Goal: Task Accomplishment & Management: Manage account settings

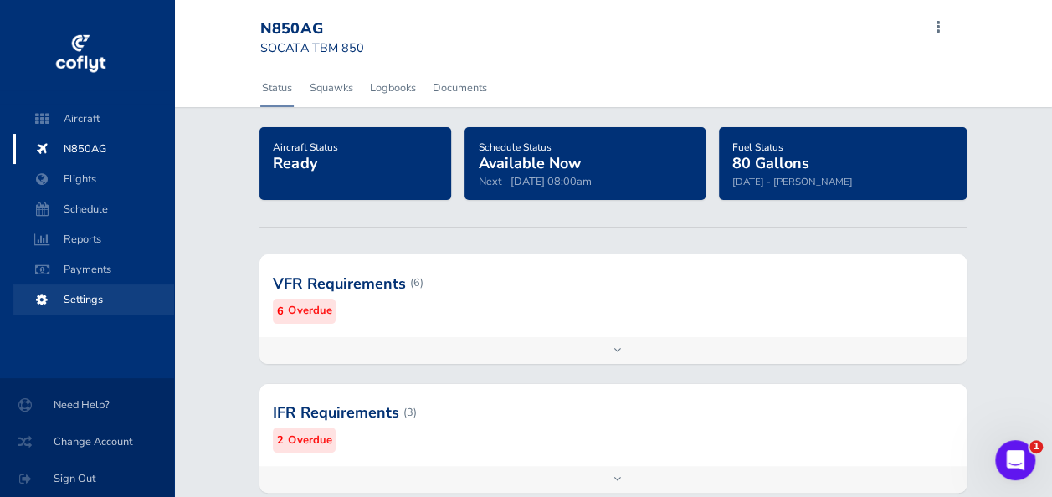
click at [90, 296] on span "Settings" at bounding box center [93, 300] width 127 height 30
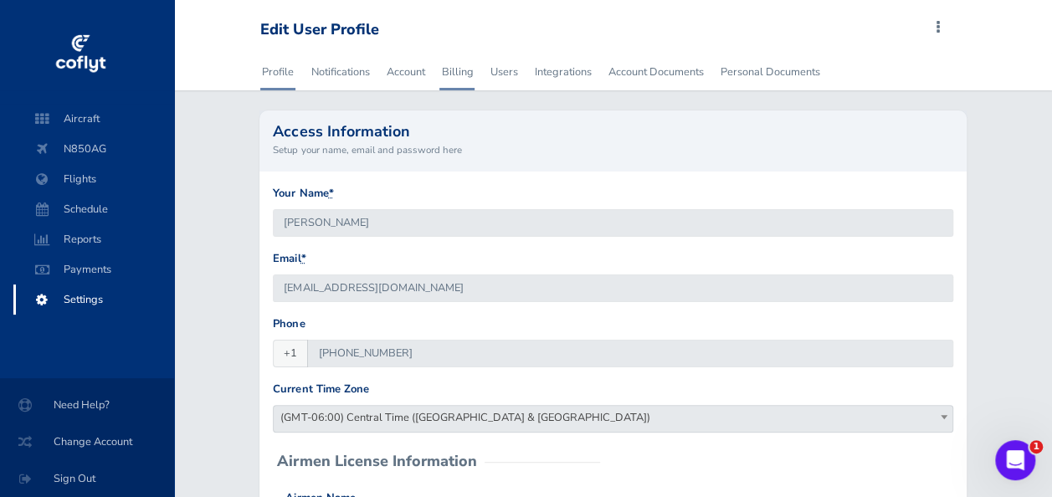
click at [460, 71] on link "Billing" at bounding box center [456, 72] width 35 height 37
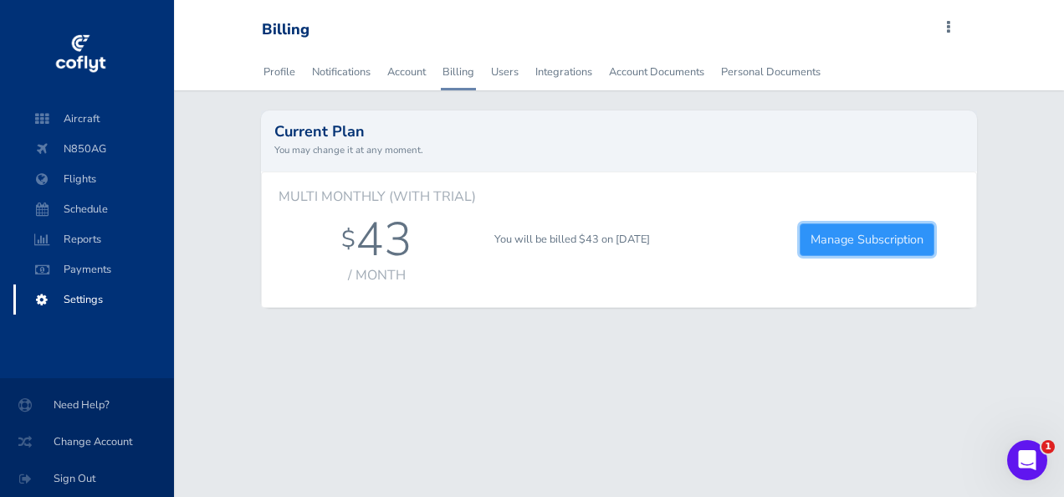
click at [857, 244] on link "Manage Subscription" at bounding box center [867, 239] width 135 height 33
